Goal: Information Seeking & Learning: Learn about a topic

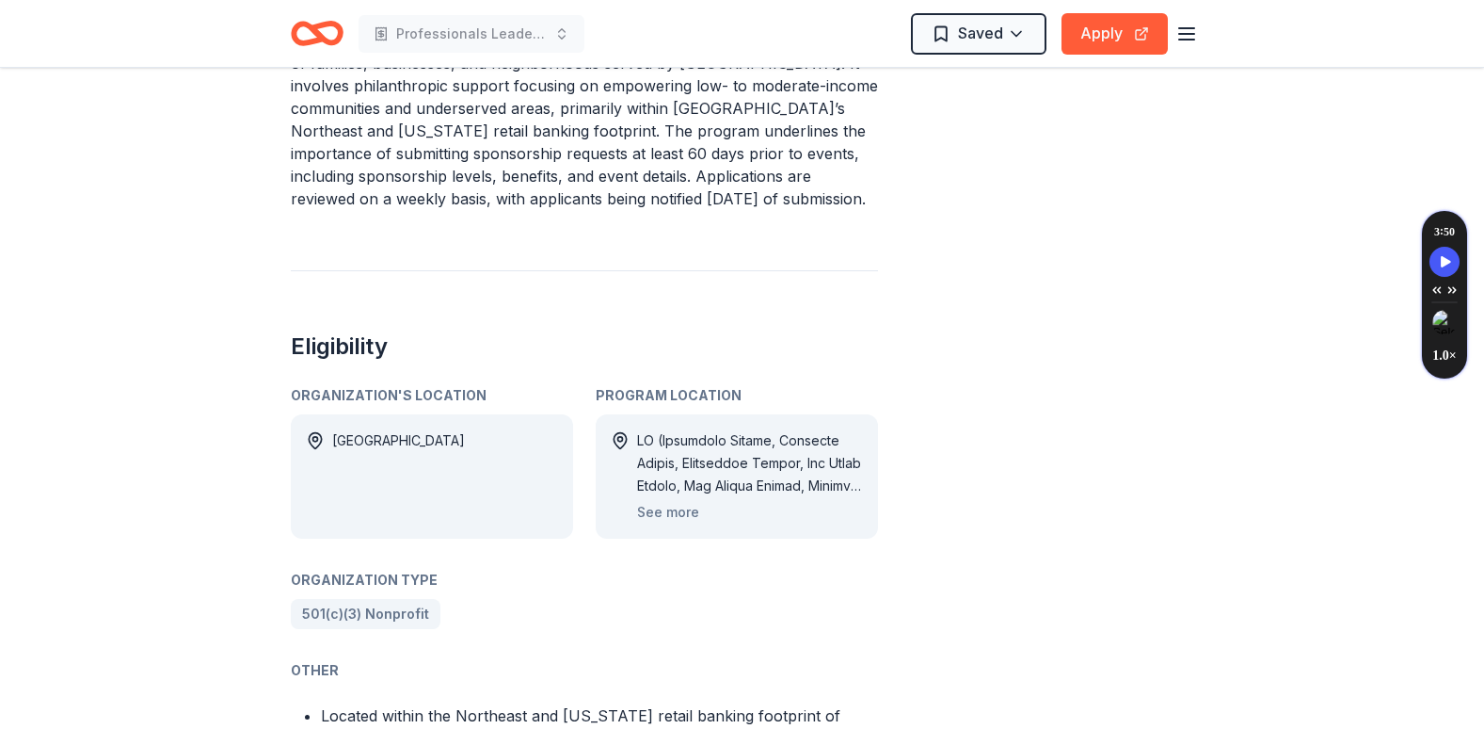
scroll to position [828, 0]
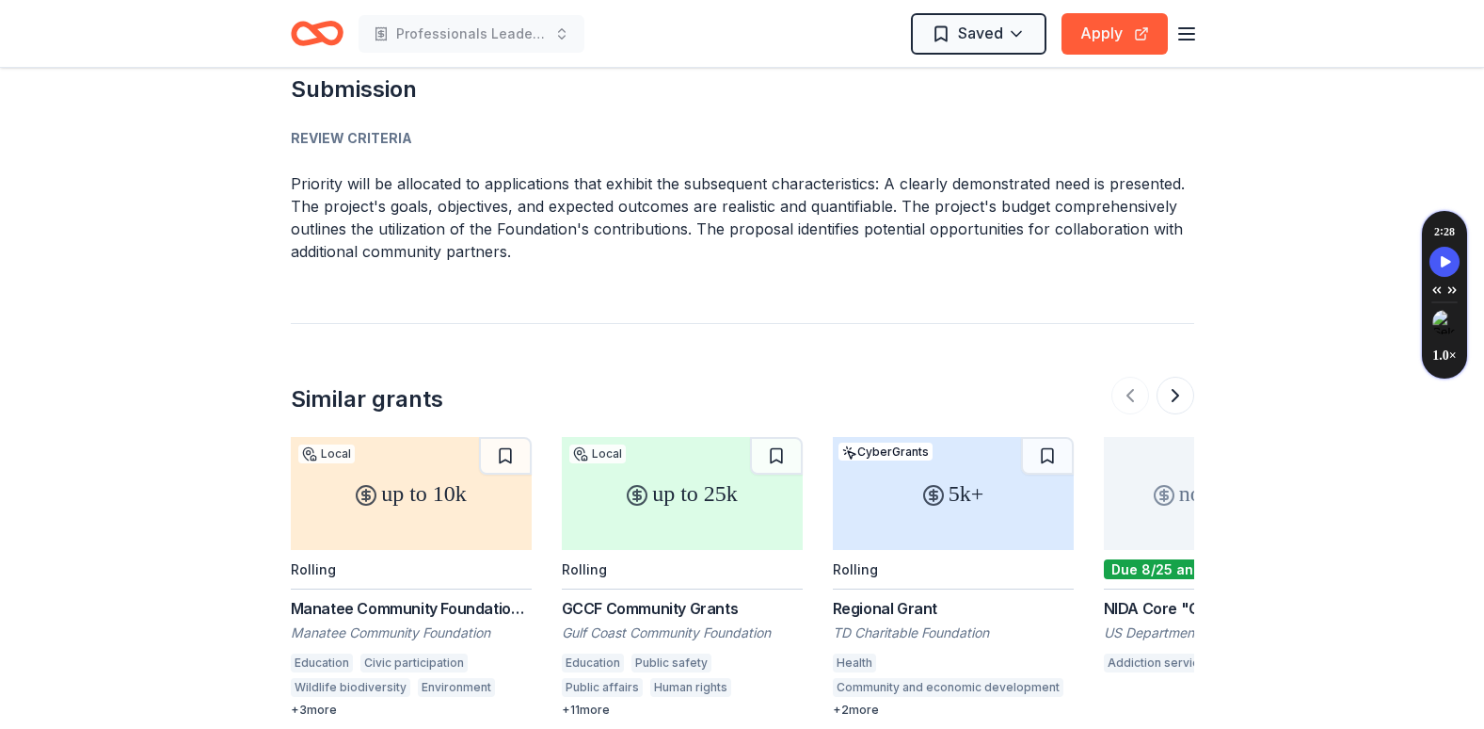
scroll to position [1882, 0]
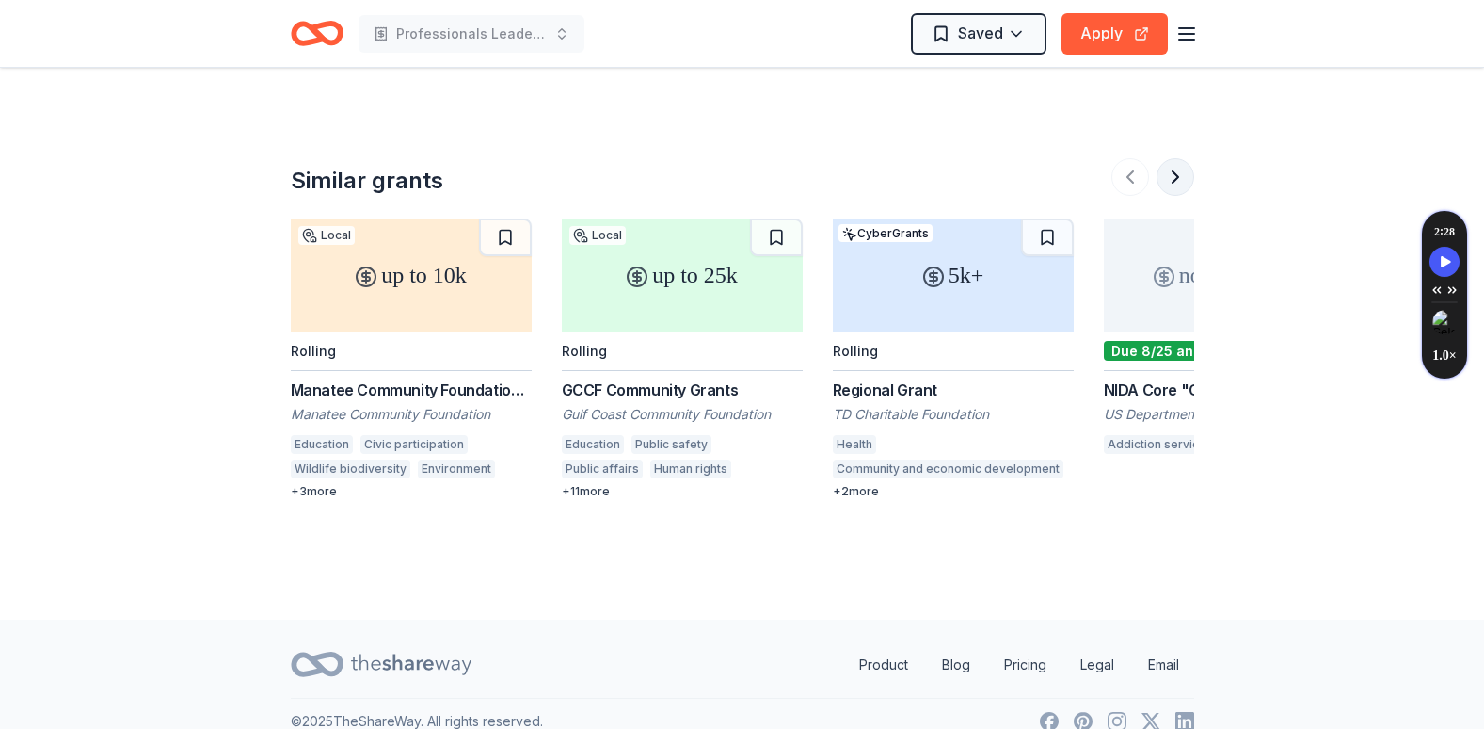
click at [1178, 186] on button at bounding box center [1176, 177] width 38 height 38
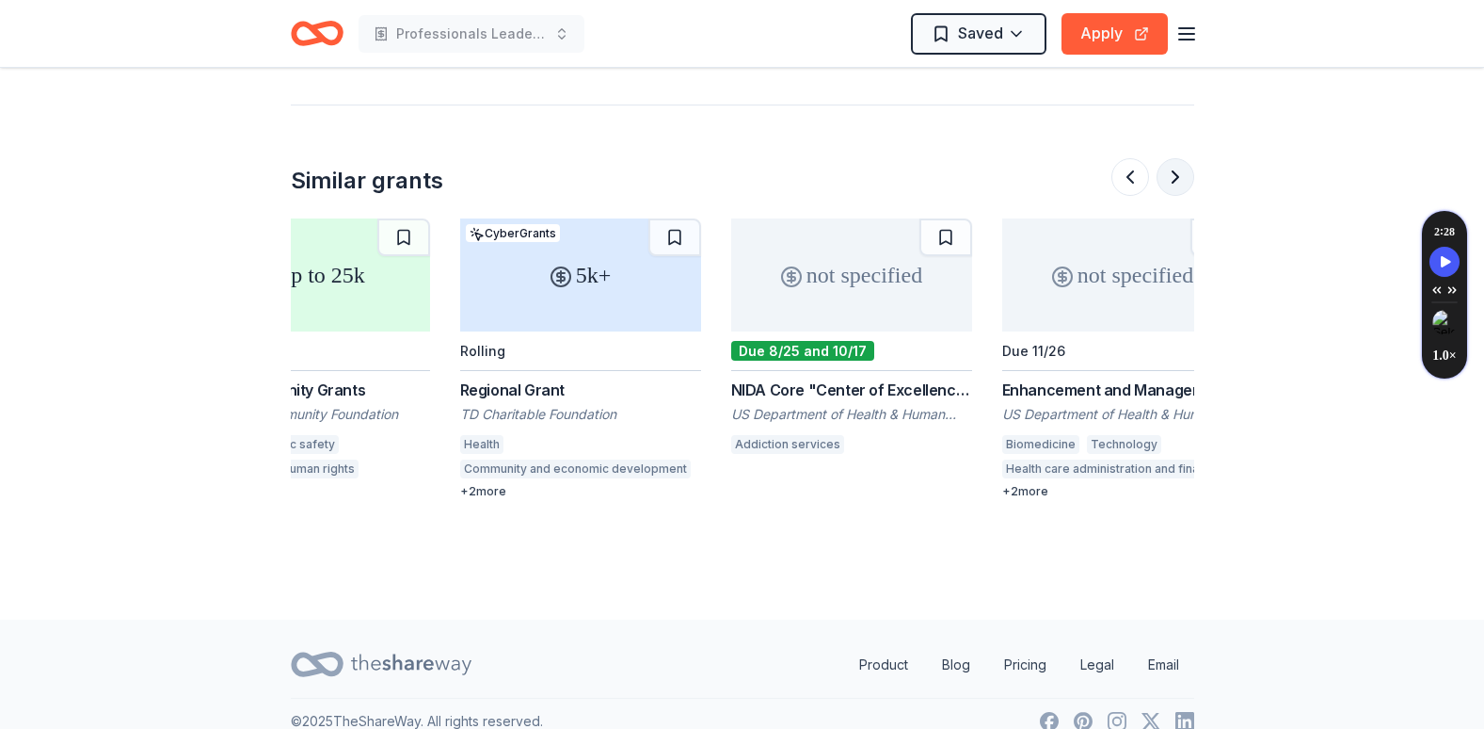
scroll to position [0, 813]
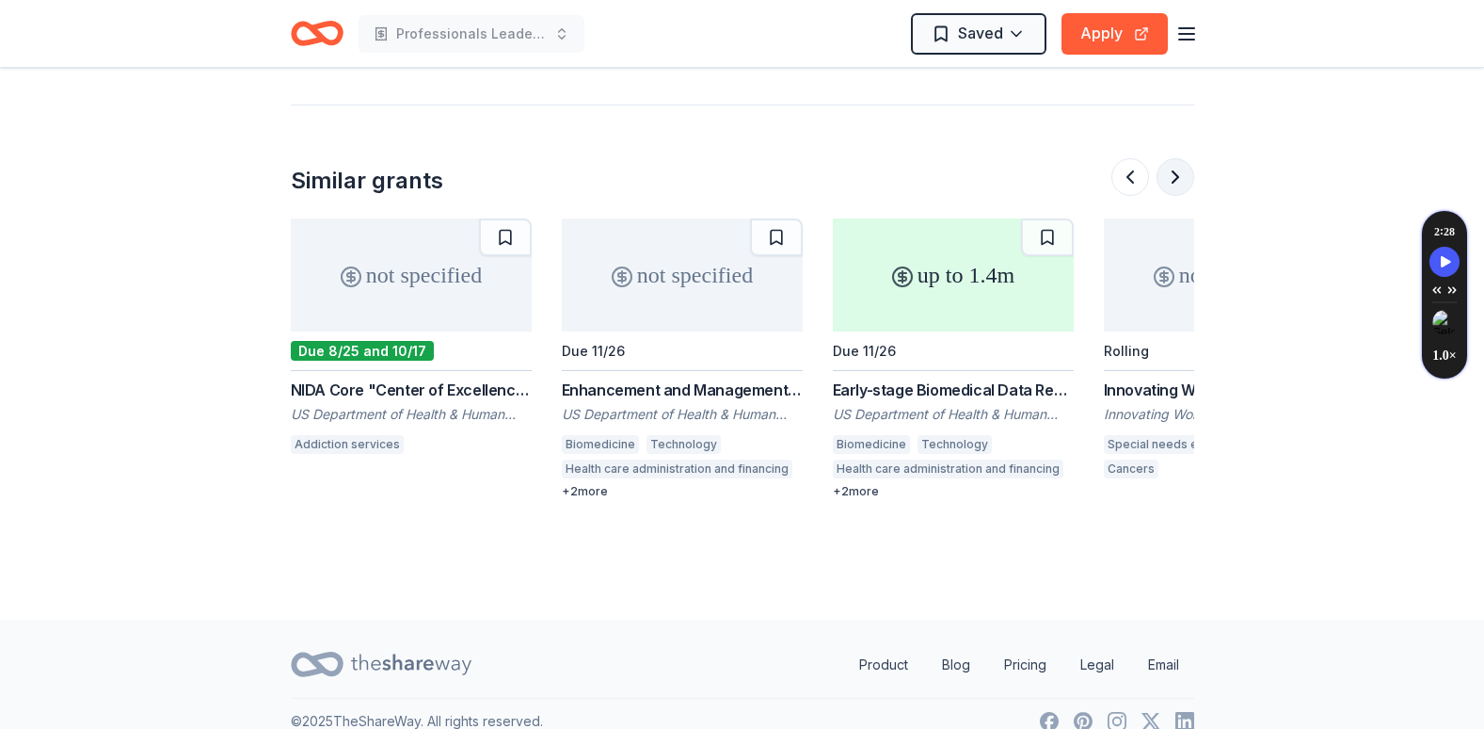
click at [1178, 186] on button at bounding box center [1176, 177] width 38 height 38
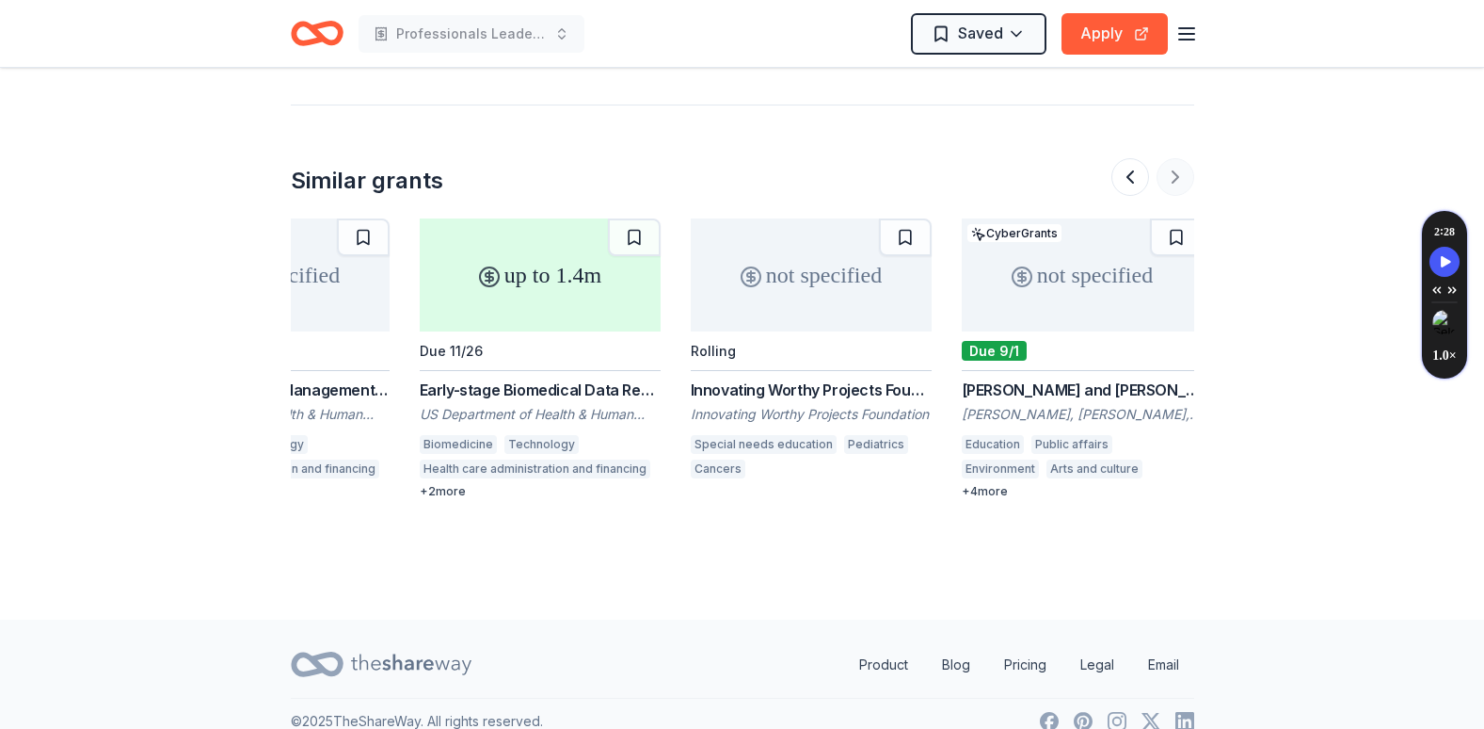
scroll to position [0, 1235]
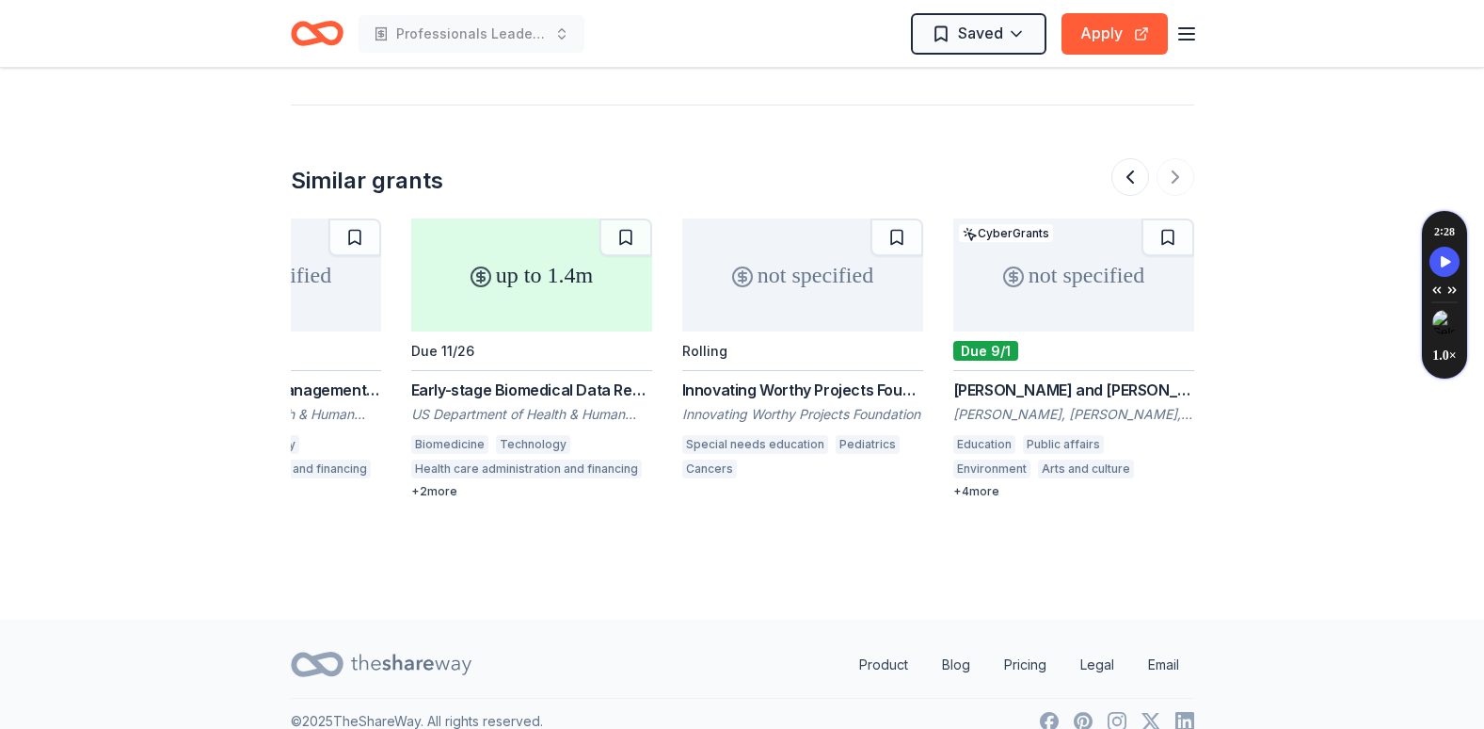
click at [1178, 171] on div at bounding box center [1153, 177] width 83 height 38
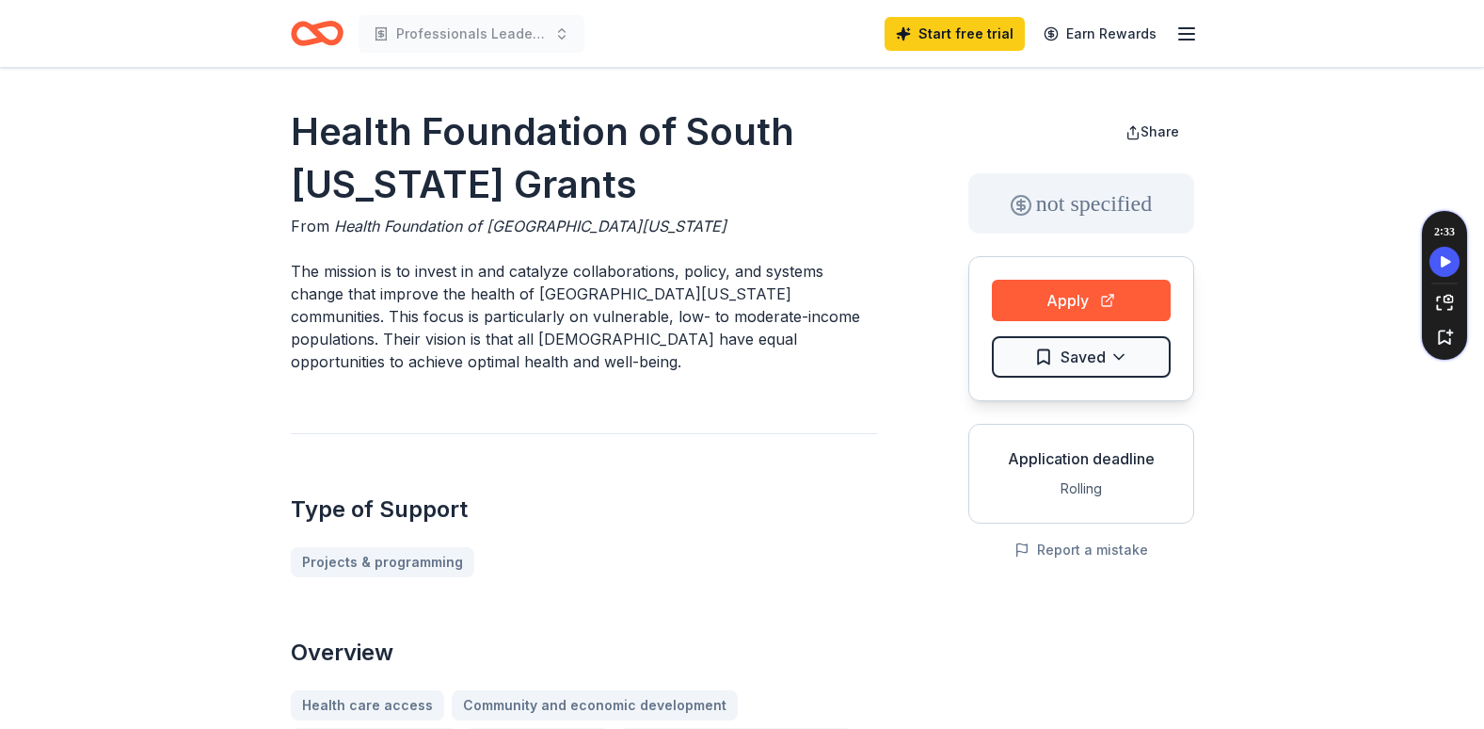
click at [311, 38] on icon "Home" at bounding box center [317, 33] width 53 height 44
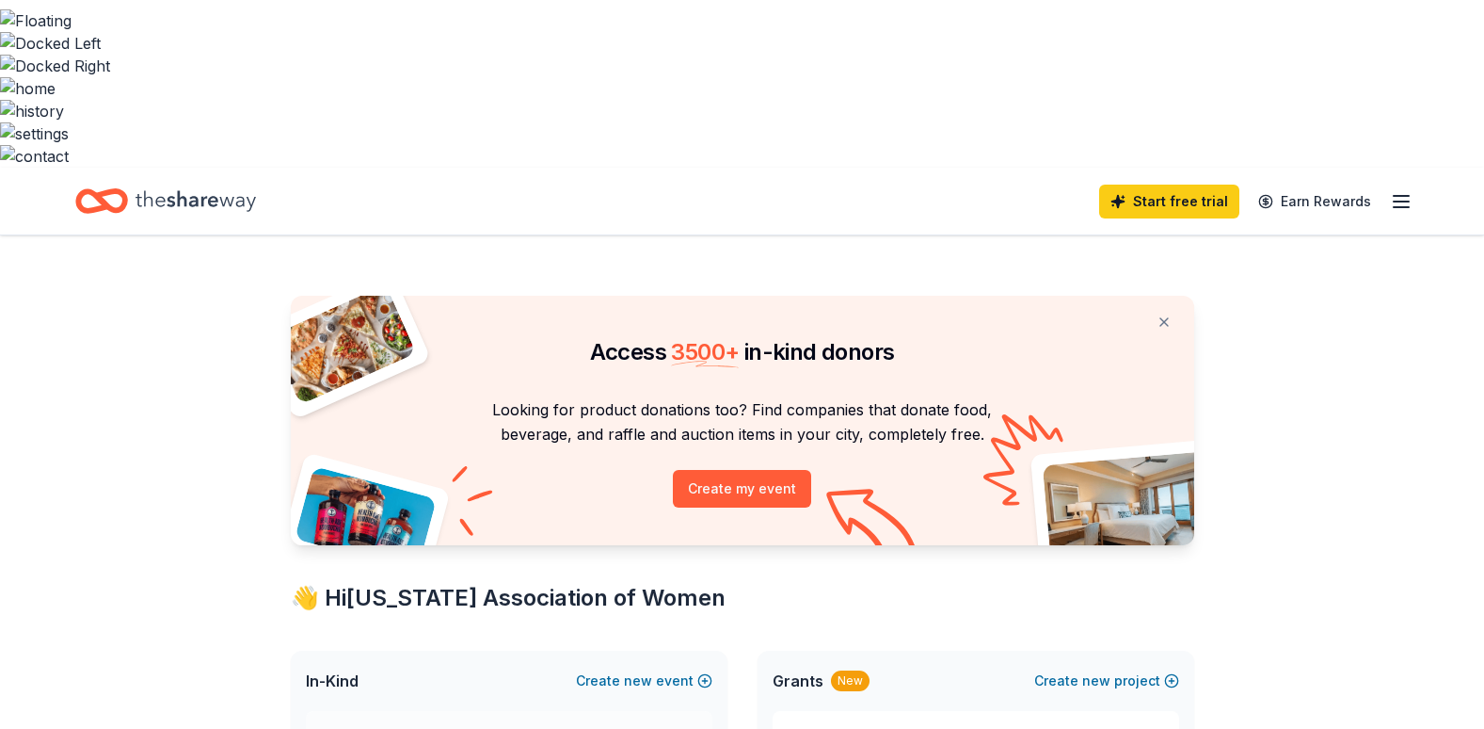
scroll to position [188, 0]
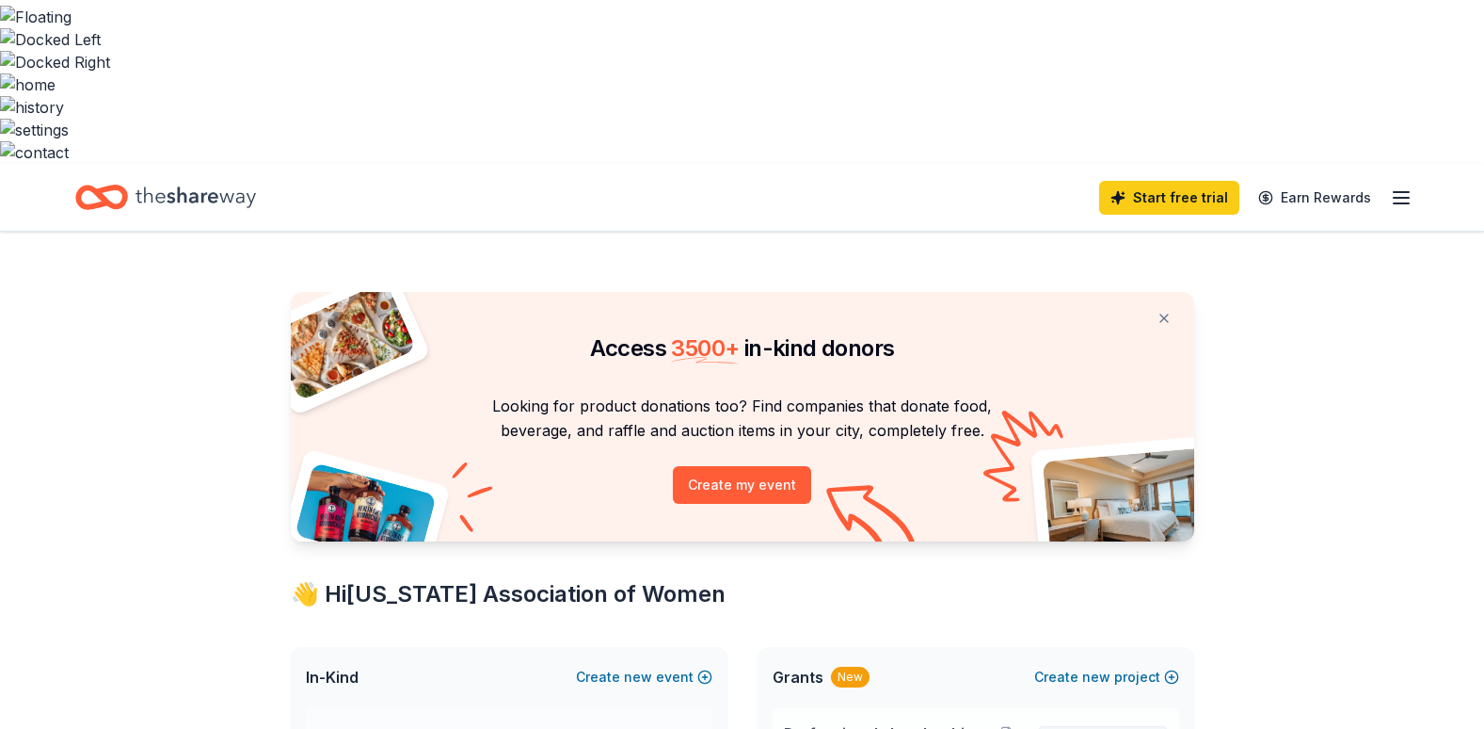
click at [1088, 726] on link "View project" at bounding box center [1103, 743] width 130 height 34
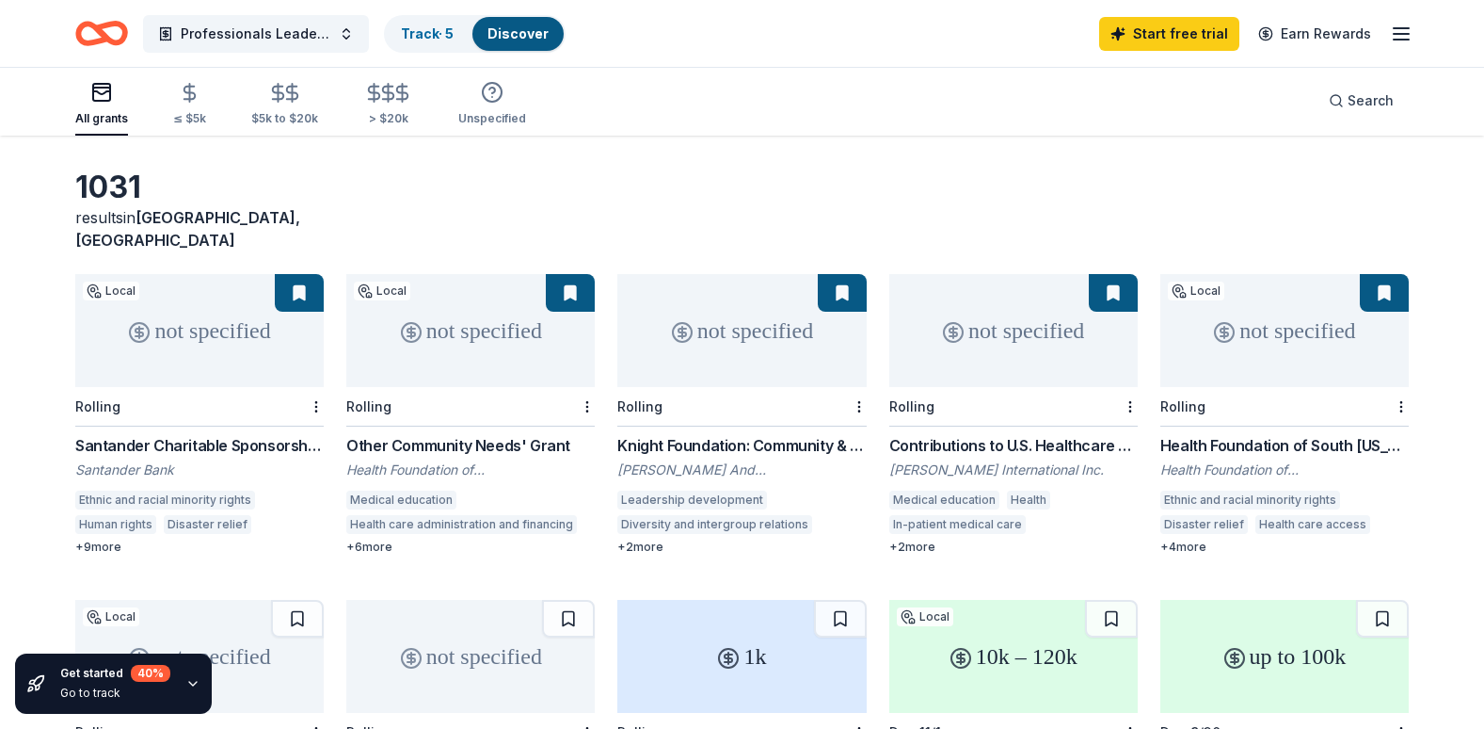
scroll to position [418, 0]
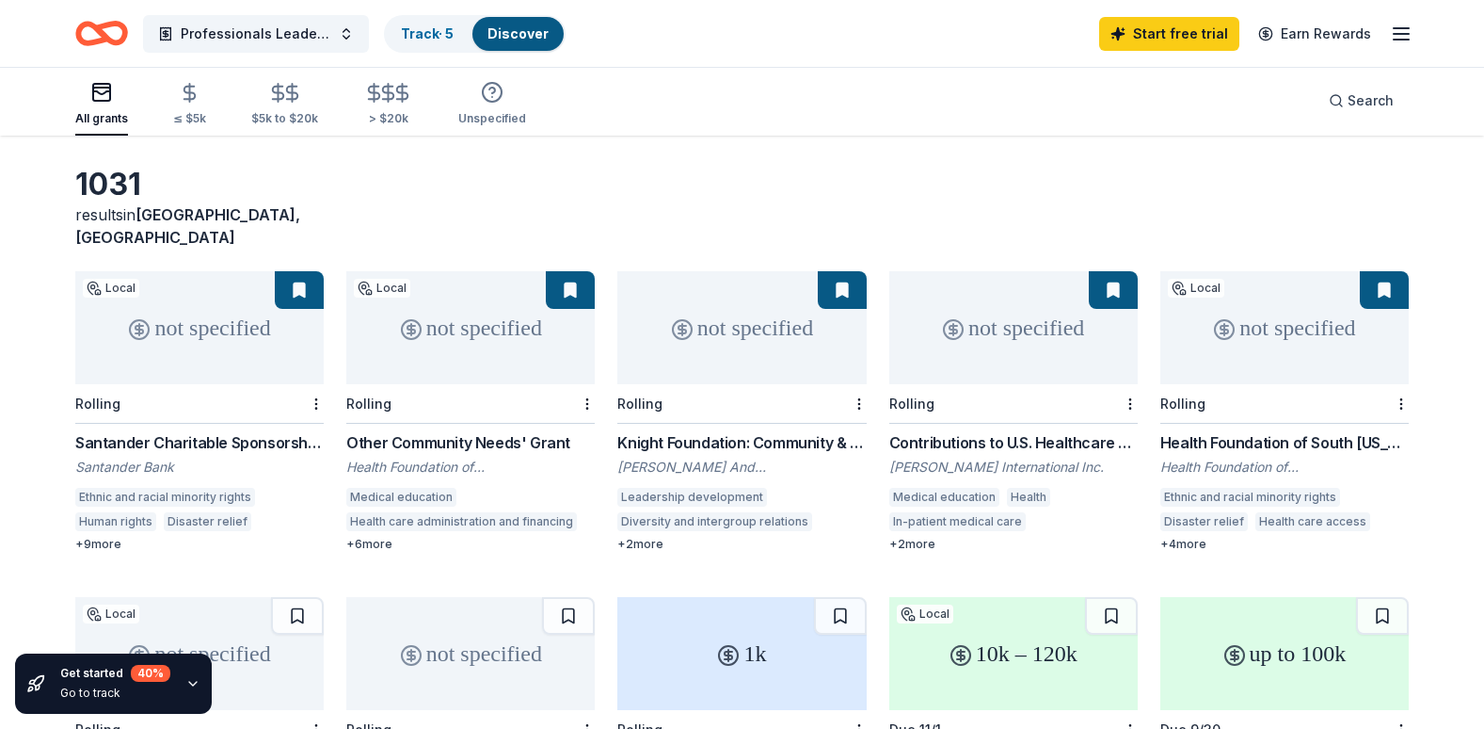
click at [765, 597] on div "1k" at bounding box center [741, 653] width 248 height 113
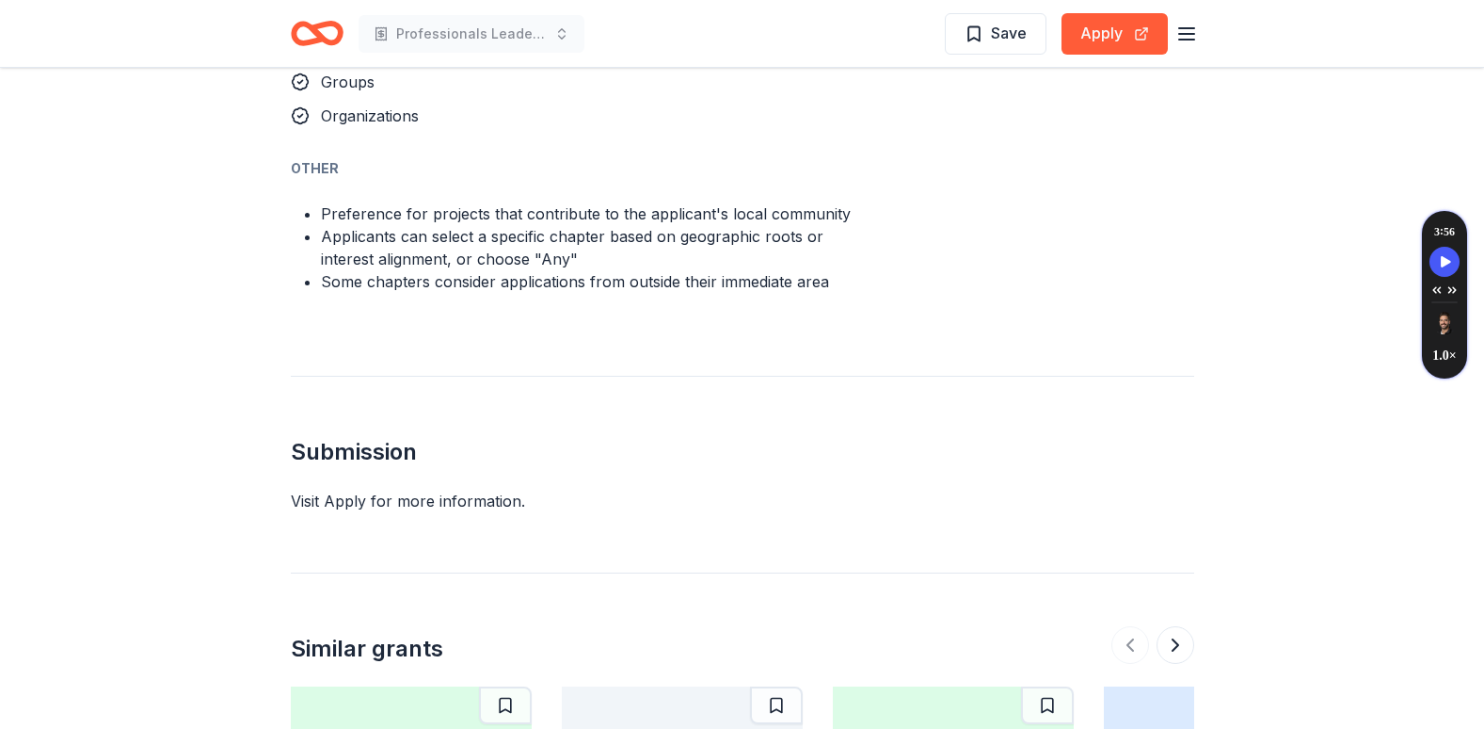
scroll to position [1770, 0]
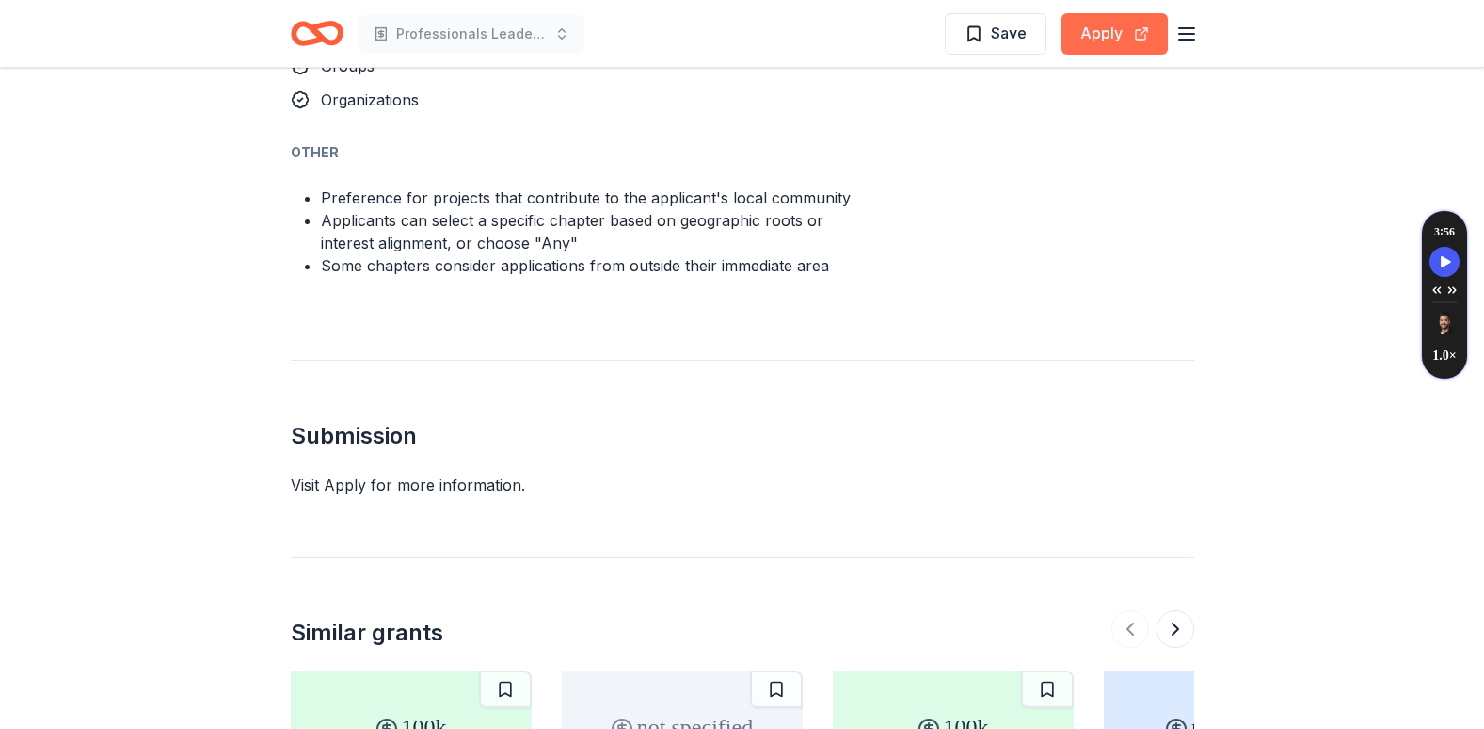
click at [1090, 36] on button "Apply" at bounding box center [1115, 33] width 106 height 41
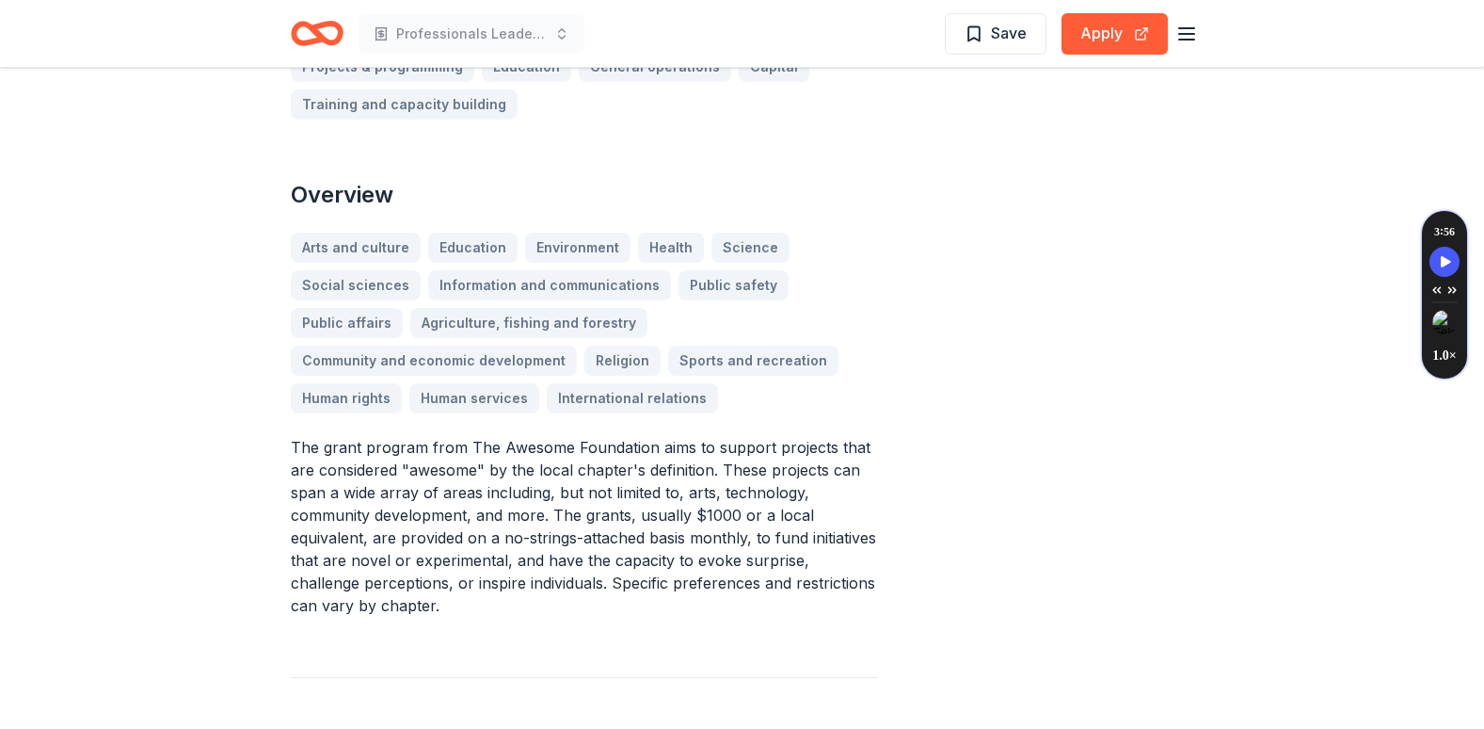
scroll to position [0, 0]
